Goal: Transaction & Acquisition: Obtain resource

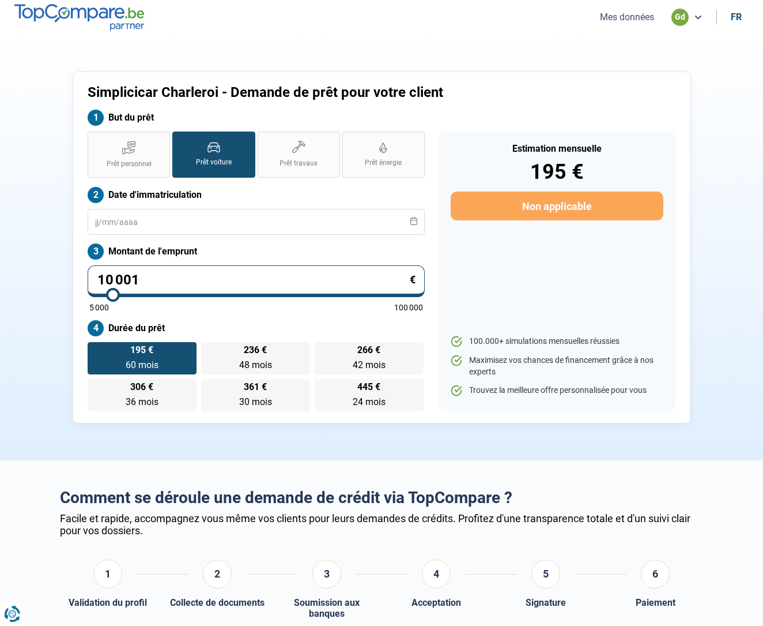
drag, startPoint x: 0, startPoint y: 0, endPoint x: 641, endPoint y: 19, distance: 640.9
click at [641, 19] on button "Mes données" at bounding box center [627, 17] width 61 height 12
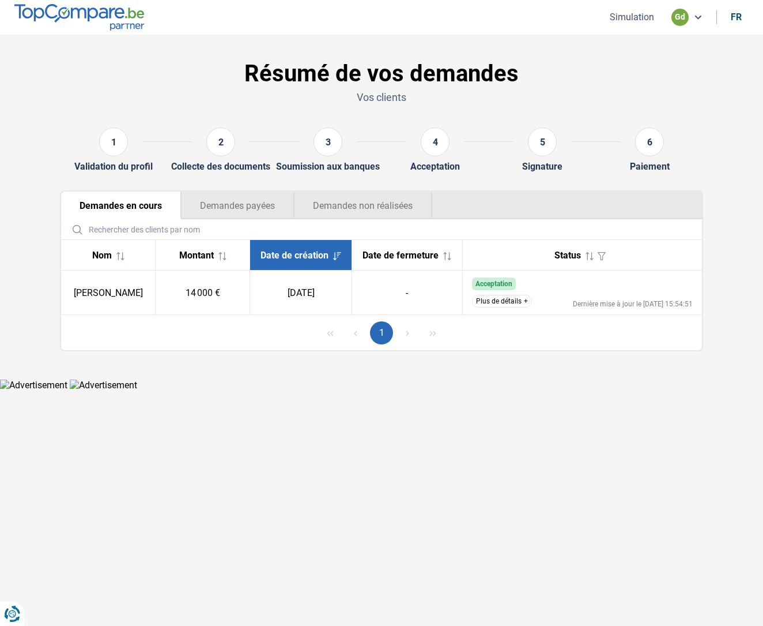
click at [509, 302] on button "Plus de détails" at bounding box center [502, 301] width 60 height 13
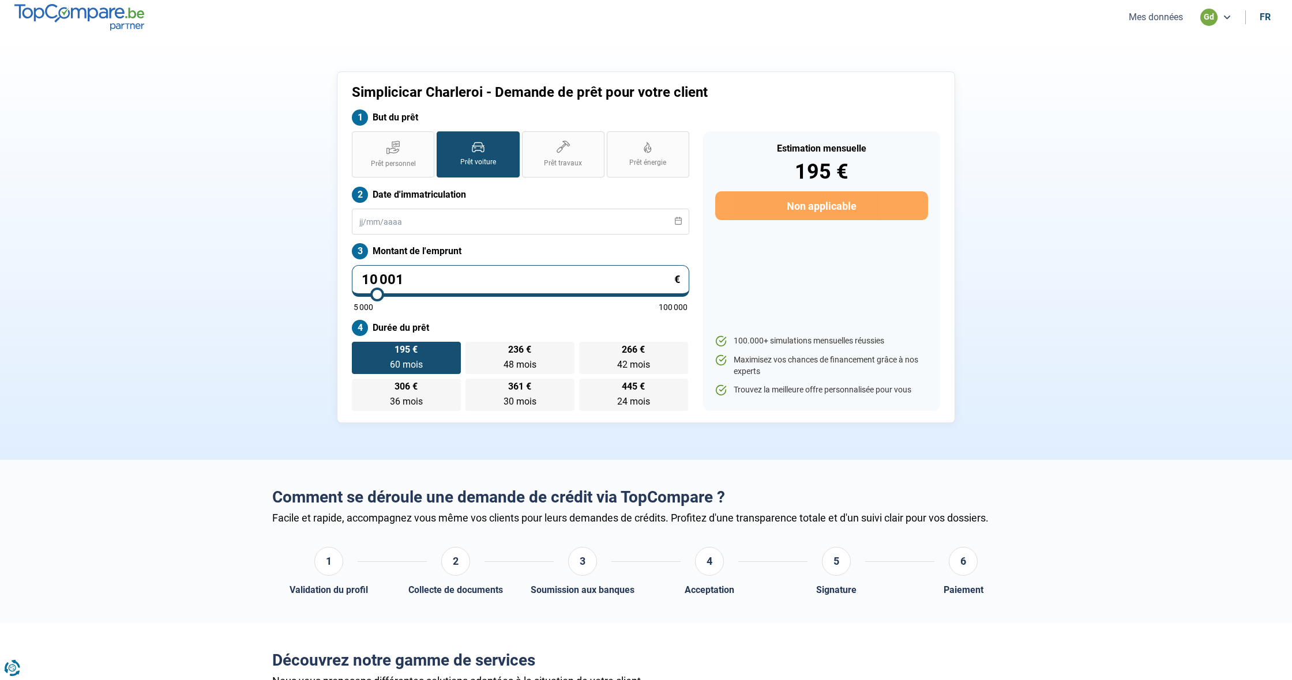
click at [1150, 19] on button "Mes données" at bounding box center [1155, 17] width 61 height 12
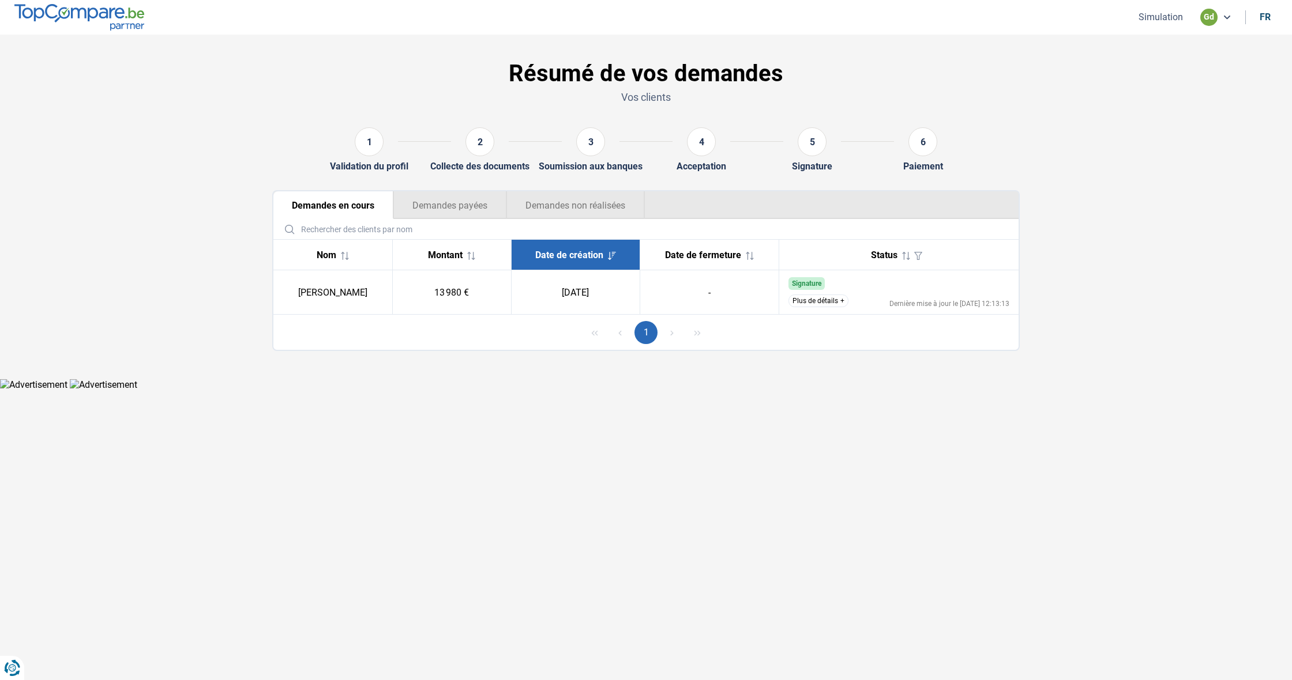
click at [812, 302] on button "Plus de détails" at bounding box center [818, 301] width 60 height 13
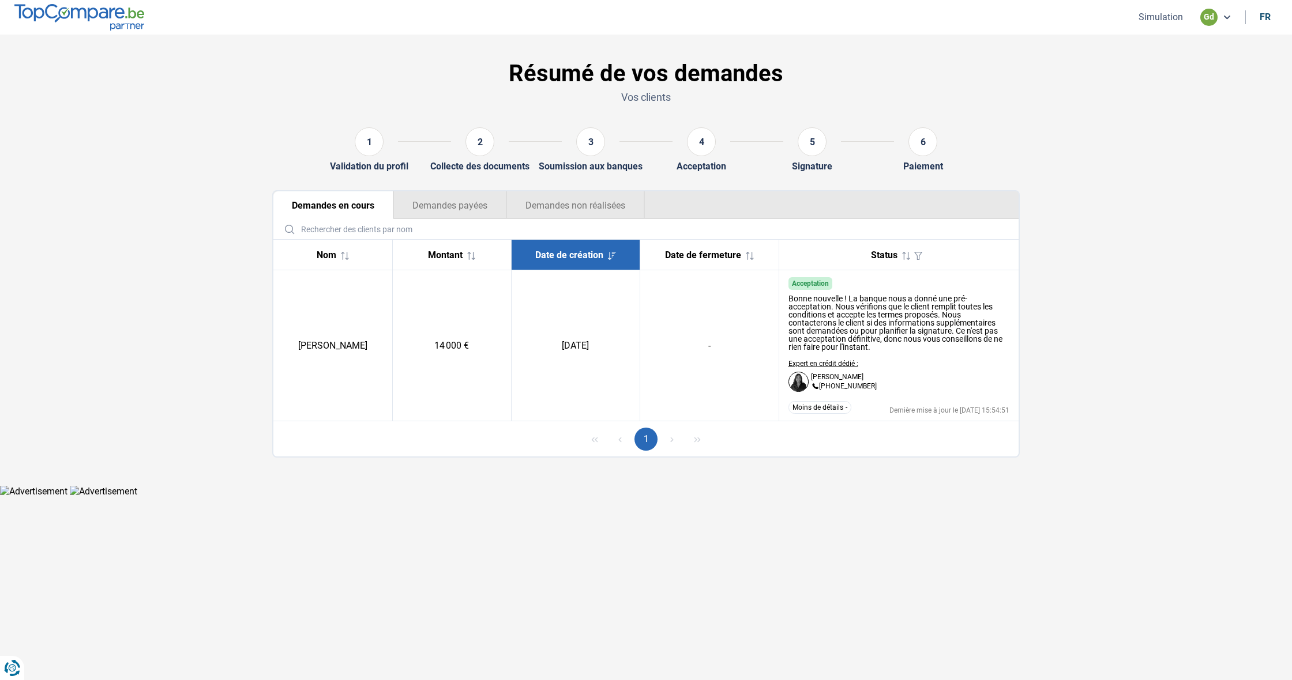
click at [1177, 16] on button "Simulation" at bounding box center [1160, 17] width 51 height 12
